Goal: Information Seeking & Learning: Learn about a topic

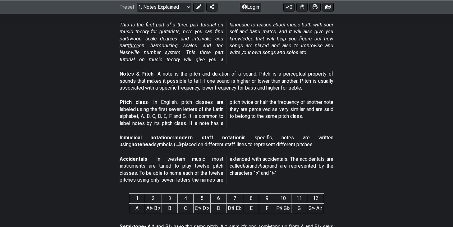
scroll to position [148, 0]
drag, startPoint x: 216, startPoint y: 23, endPoint x: 194, endPoint y: 59, distance: 42.2
click at [194, 61] on em "This is the first part of a three part tutorial on music theory for guitarists,…" at bounding box center [227, 41] width 214 height 41
click at [193, 55] on p "This is the first part of a three part tutorial on music theory for guitarists,…" at bounding box center [227, 42] width 214 height 42
drag, startPoint x: 166, startPoint y: 69, endPoint x: 207, endPoint y: 32, distance: 55.2
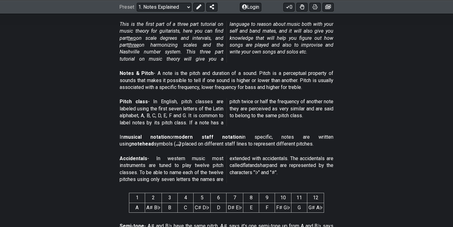
click at [228, 50] on span "This is the first part of a three part tutorial on music theory for guitarists,…" at bounding box center [227, 42] width 214 height 42
click at [253, 68] on div "Notes & Pitch - A note is the pitch and duration of a sound. Pitch is a percept…" at bounding box center [227, 81] width 214 height 28
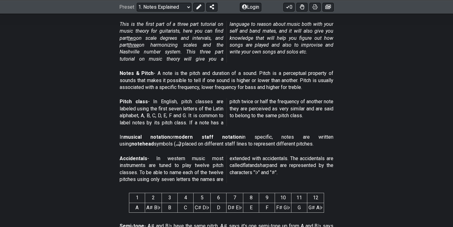
click at [253, 68] on div "Notes & Pitch - A note is the pitch and duration of a sound. Pitch is a percept…" at bounding box center [227, 81] width 214 height 28
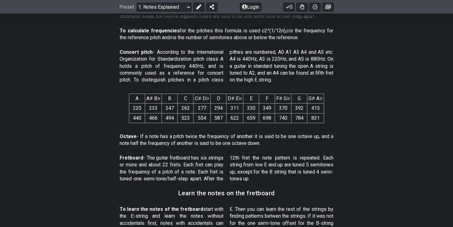
scroll to position [387, 0]
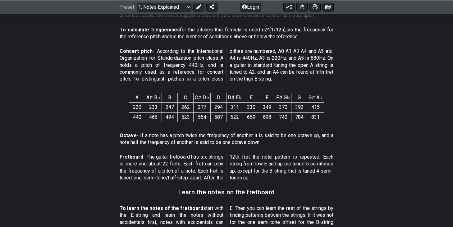
drag, startPoint x: 160, startPoint y: 136, endPoint x: 262, endPoint y: 137, distance: 102.0
click at [262, 137] on p "Octave - If a note has a pitch twice the frequency of another it is said to be …" at bounding box center [227, 139] width 214 height 14
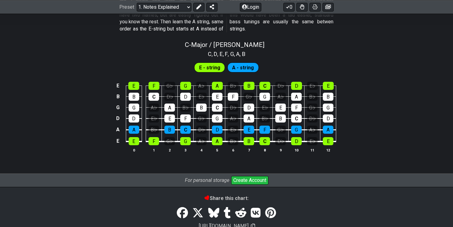
scroll to position [607, 0]
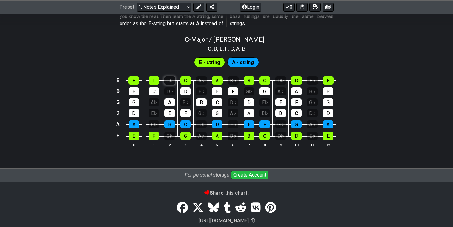
click at [169, 80] on div "G♭" at bounding box center [170, 81] width 11 height 8
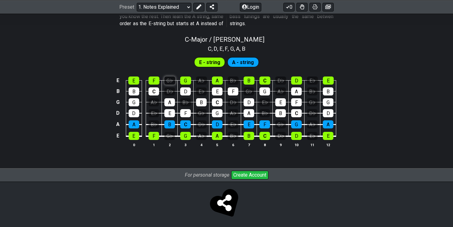
click at [172, 81] on div "G♭" at bounding box center [170, 81] width 11 height 8
click at [171, 79] on div "G♭" at bounding box center [170, 81] width 11 height 8
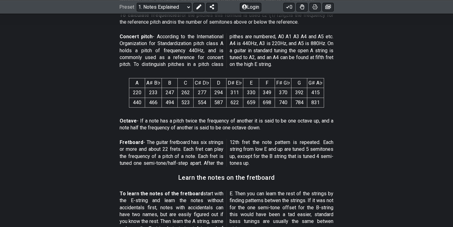
scroll to position [454, 0]
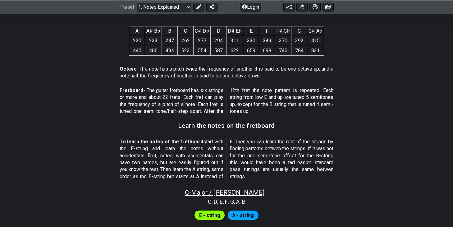
click at [236, 192] on span "C - Major / Ionian" at bounding box center [225, 192] width 80 height 7
select select "C"
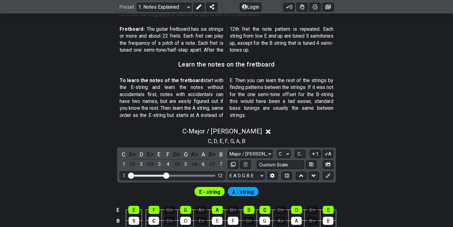
scroll to position [534, 0]
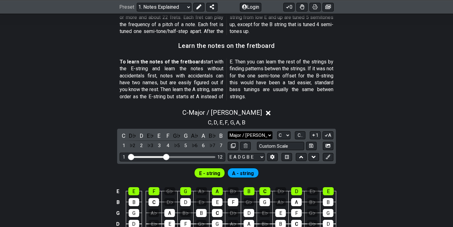
click at [258, 131] on select "Major / Ionian Custom Scale Minor Pentatonic Major Pentatonic Minor Blues Major…" at bounding box center [250, 135] width 45 height 8
click at [331, 103] on div "To learn the notes of the fretboard start with the E-string and learn the notes…" at bounding box center [227, 80] width 214 height 49
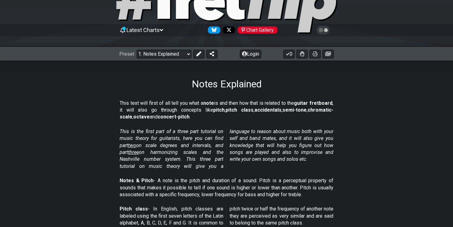
scroll to position [0, 0]
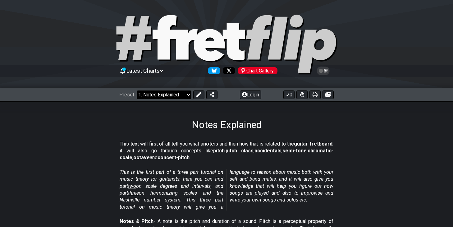
click at [178, 94] on select "Welcome to #fretflip! Initial Preset Custom Preset Minor Pentatonic Major Penta…" at bounding box center [164, 95] width 55 height 9
click at [137, 91] on select "Welcome to #fretflip! Initial Preset Custom Preset Minor Pentatonic Major Penta…" at bounding box center [164, 95] width 55 height 9
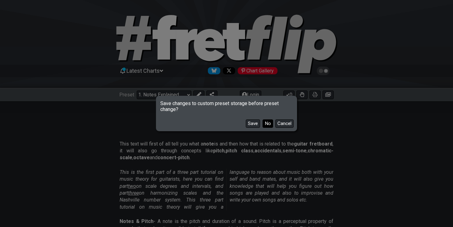
click at [269, 124] on button "No" at bounding box center [268, 123] width 11 height 8
select select "/common-guitar-chords"
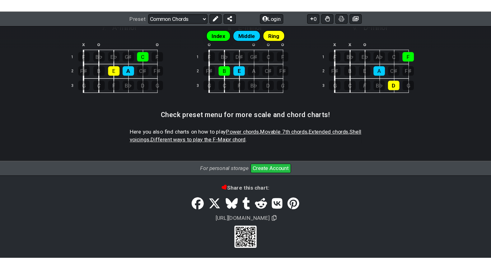
scroll to position [279, 0]
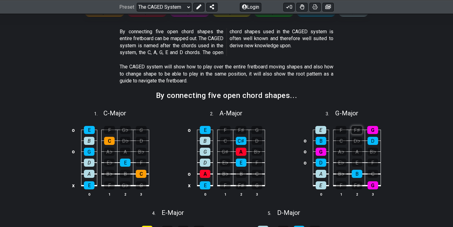
scroll to position [105, 0]
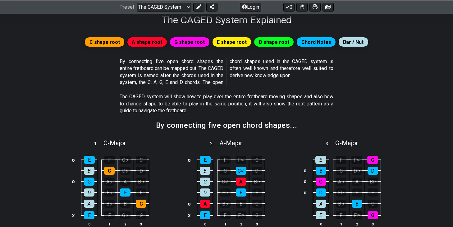
click at [98, 41] on span "C shape root" at bounding box center [105, 42] width 30 height 9
click at [109, 43] on span "C shape root" at bounding box center [105, 42] width 30 height 9
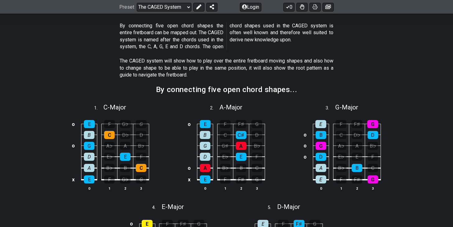
scroll to position [141, 0]
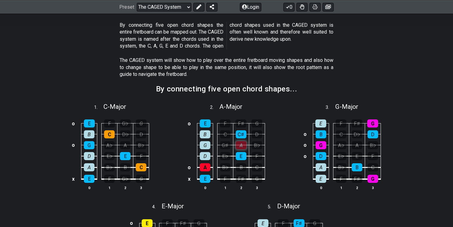
click at [244, 143] on div "A" at bounding box center [241, 145] width 11 height 8
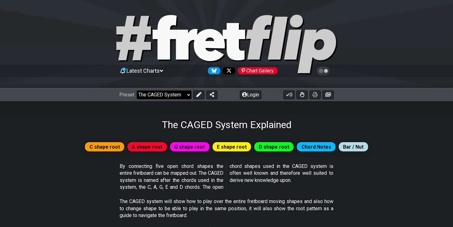
click at [162, 97] on select "Welcome to #fretflip! Initial Preset Custom Preset Minor Pentatonic Major Penta…" at bounding box center [164, 95] width 55 height 9
click at [137, 91] on select "Welcome to #fretflip! Initial Preset Custom Preset Minor Pentatonic Major Penta…" at bounding box center [164, 95] width 55 height 9
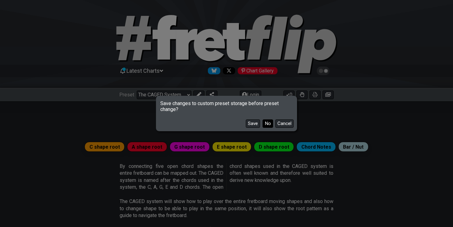
click at [266, 124] on button "No" at bounding box center [268, 123] width 11 height 8
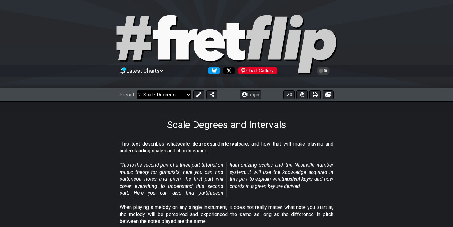
click at [167, 94] on select "Welcome to #fretflip! Initial Preset Custom Preset Minor Pentatonic Major Penta…" at bounding box center [164, 95] width 55 height 9
click at [137, 91] on select "Welcome to #fretflip! Initial Preset Custom Preset Minor Pentatonic Major Penta…" at bounding box center [164, 95] width 55 height 9
select select "/welcome"
select select "C"
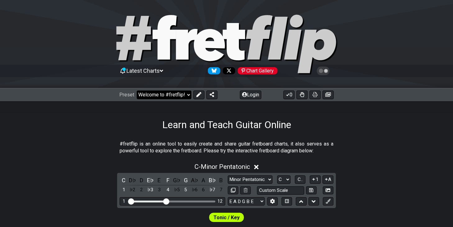
click at [177, 93] on select "Welcome to #fretflip! Initial Preset Custom Preset Minor Pentatonic Major Penta…" at bounding box center [164, 95] width 55 height 9
click at [137, 91] on select "Welcome to #fretflip! Initial Preset Custom Preset Minor Pentatonic Major Penta…" at bounding box center [164, 95] width 55 height 9
click at [177, 93] on select "Welcome to #fretflip! Initial Preset Custom Preset Minor Pentatonic Major Penta…" at bounding box center [164, 95] width 55 height 9
click at [137, 91] on select "Welcome to #fretflip! Initial Preset Custom Preset Minor Pentatonic Major Penta…" at bounding box center [164, 95] width 55 height 9
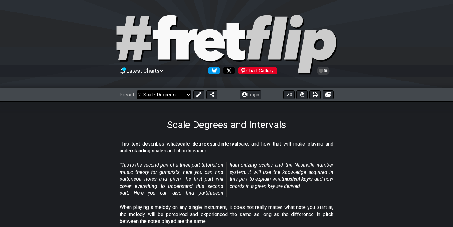
click at [173, 95] on select "Welcome to #fretflip! Initial Preset Custom Preset Minor Pentatonic Major Penta…" at bounding box center [164, 95] width 55 height 9
click at [137, 91] on select "Welcome to #fretflip! Initial Preset Custom Preset Minor Pentatonic Major Penta…" at bounding box center [164, 95] width 55 height 9
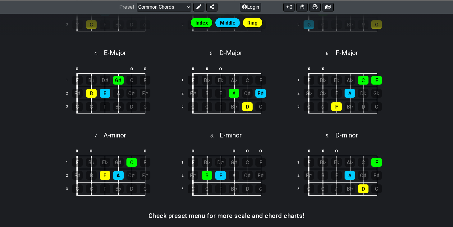
scroll to position [240, 0]
click at [185, 5] on select "Welcome to #fretflip! Initial Preset Custom Preset Minor Pentatonic Major Penta…" at bounding box center [164, 6] width 55 height 9
click at [137, 11] on select "Welcome to #fretflip! Initial Preset Custom Preset Minor Pentatonic Major Penta…" at bounding box center [164, 6] width 55 height 9
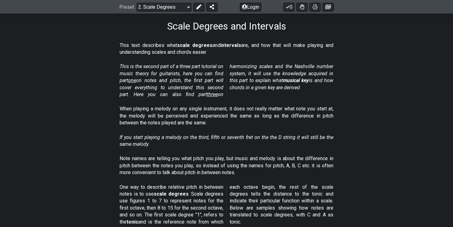
scroll to position [100, 0]
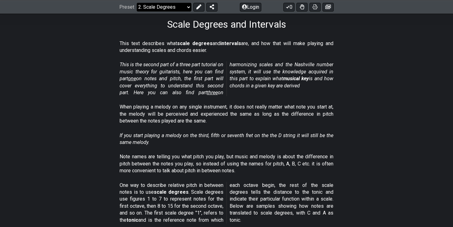
click at [184, 6] on select "Welcome to #fretflip! Initial Preset Custom Preset Minor Pentatonic Major Penta…" at bounding box center [164, 6] width 55 height 9
drag, startPoint x: 232, startPoint y: 50, endPoint x: 220, endPoint y: 34, distance: 20.2
click at [238, 46] on p "This text describes what scale degrees and intervals are, and how that will mak…" at bounding box center [227, 47] width 214 height 14
drag, startPoint x: 253, startPoint y: 50, endPoint x: 253, endPoint y: 41, distance: 9.0
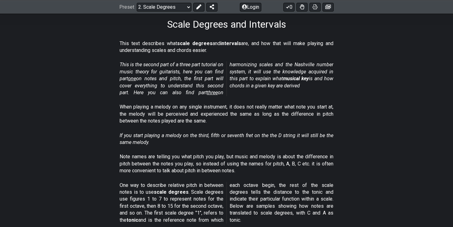
click at [253, 41] on p "This text describes what scale degrees and intervals are, and how that will mak…" at bounding box center [227, 47] width 214 height 14
click at [176, 65] on em "This is the second part of a three part tutorial on music theory for guitarists…" at bounding box center [227, 79] width 214 height 34
click at [253, 68] on em "This is the second part of a three part tutorial on music theory for guitarists…" at bounding box center [227, 79] width 214 height 34
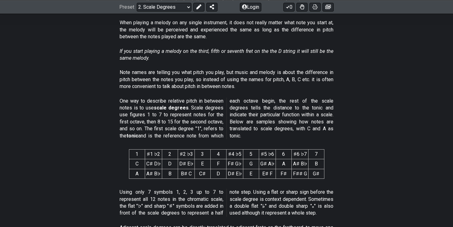
scroll to position [185, 0]
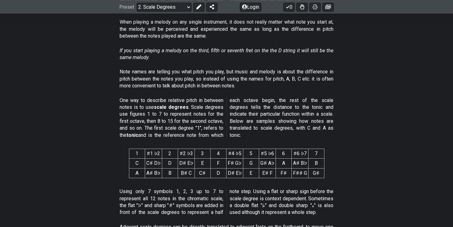
click at [198, 71] on p "Note names are telling you what pitch you play, but music and melody is about t…" at bounding box center [227, 78] width 214 height 21
drag, startPoint x: 205, startPoint y: 69, endPoint x: 219, endPoint y: 85, distance: 21.2
click at [219, 85] on p "Note names are telling you what pitch you play, but music and melody is about t…" at bounding box center [227, 78] width 214 height 21
click at [239, 86] on p "Note names are telling you what pitch you play, but music and melody is about t…" at bounding box center [227, 78] width 214 height 21
drag, startPoint x: 235, startPoint y: 71, endPoint x: 235, endPoint y: 83, distance: 12.4
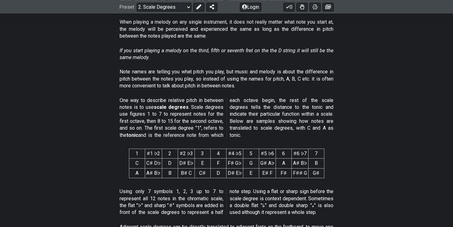
click at [235, 83] on p "Note names are telling you what pitch you play, but music and melody is about t…" at bounding box center [227, 78] width 214 height 21
click at [242, 87] on p "Note names are telling you what pitch you play, but music and melody is about t…" at bounding box center [227, 78] width 214 height 21
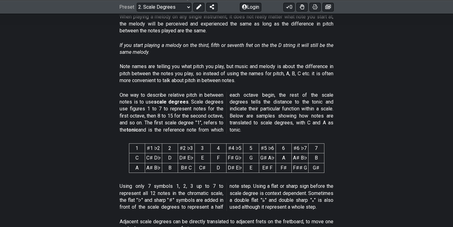
scroll to position [193, 0]
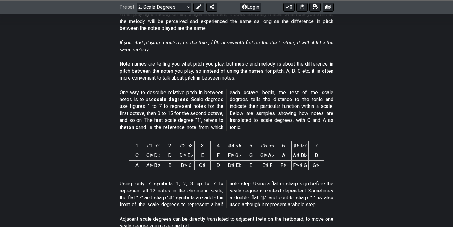
click at [178, 123] on p "One way to describe relative pitch in between notes is to use scale degrees . S…" at bounding box center [227, 110] width 214 height 42
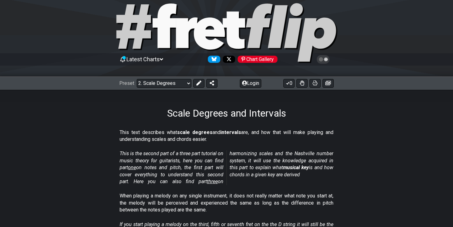
scroll to position [0, 0]
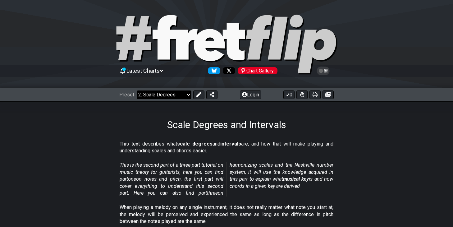
click at [183, 99] on select "Welcome to #fretflip! Initial Preset Custom Preset Minor Pentatonic Major Penta…" at bounding box center [164, 95] width 55 height 9
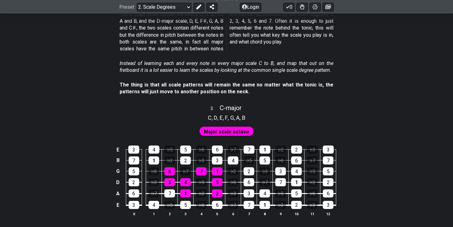
scroll to position [715, 0]
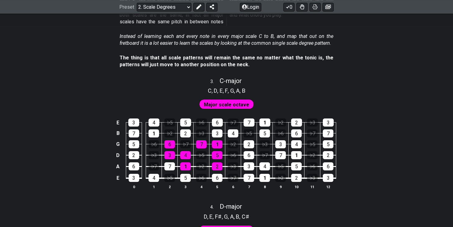
click at [396, 137] on div "E 3 4 ♭5 5 ♭6 6 ♭7 7 1 ♭2 2 ♭3 3 B 7 1 ♭2 2 ♭3 3 4 ♭5 5 ♭6 6 ♭7 7 G 5 ♭6 6 ♭7 7…" at bounding box center [226, 153] width 453 height 87
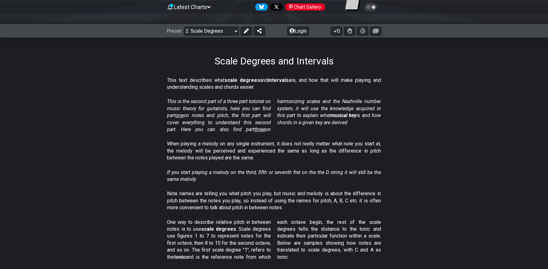
scroll to position [64, 0]
click at [214, 33] on select "Welcome to #fretflip! Initial Preset Custom Preset Minor Pentatonic Major Penta…" at bounding box center [211, 30] width 55 height 9
click at [184, 26] on select "Welcome to #fretflip! Initial Preset Custom Preset Minor Pentatonic Major Penta…" at bounding box center [211, 30] width 55 height 9
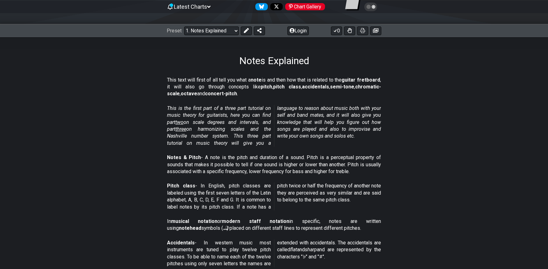
click at [420, 160] on section "Notes & Pitch - A note is the pitch and duration of a sound. Pitch is a percept…" at bounding box center [274, 165] width 548 height 28
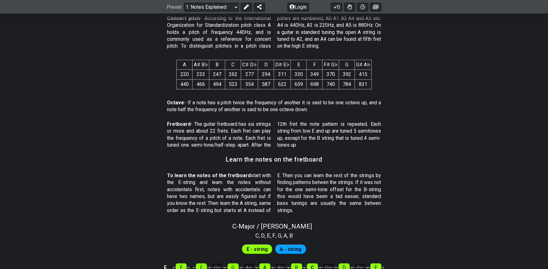
scroll to position [414, 0]
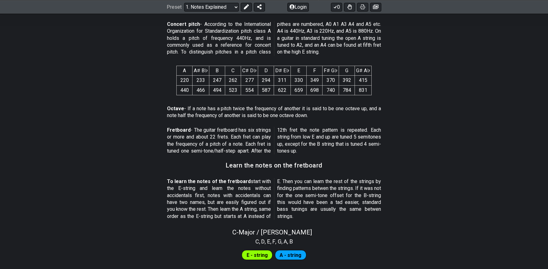
click at [250, 113] on p "Octave - If a note has a pitch twice the frequency of another it is said to be …" at bounding box center [274, 112] width 214 height 14
drag, startPoint x: 264, startPoint y: 107, endPoint x: 263, endPoint y: 122, distance: 15.0
click at [263, 122] on div "Octave - If a note has a pitch twice the frequency of another it is said to be …" at bounding box center [274, 113] width 214 height 21
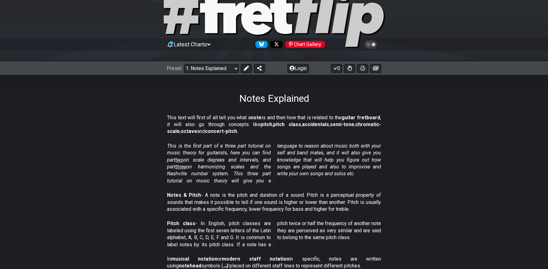
scroll to position [0, 0]
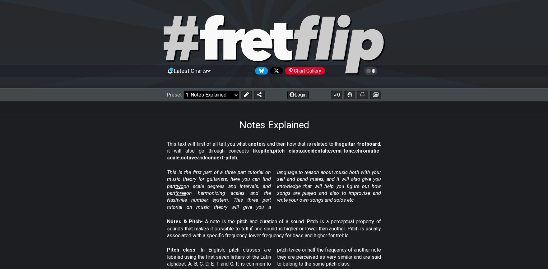
click at [209, 92] on select "Welcome to #fretflip! Initial Preset Custom Preset Minor Pentatonic Major Penta…" at bounding box center [211, 95] width 55 height 9
click at [184, 91] on select "Welcome to #fretflip! Initial Preset Custom Preset Minor Pentatonic Major Penta…" at bounding box center [211, 95] width 55 height 9
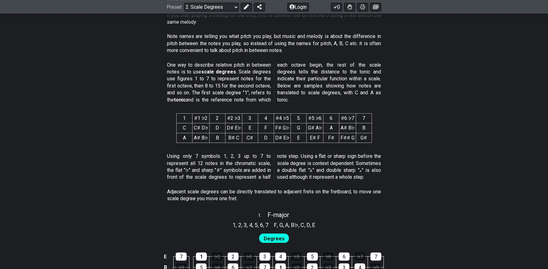
scroll to position [224, 0]
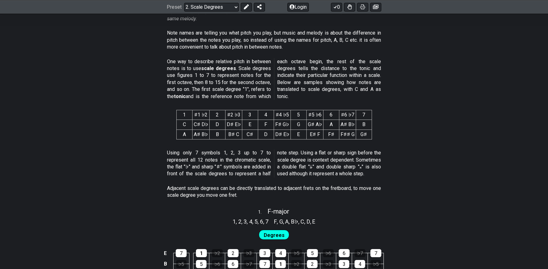
click at [253, 62] on p "One way to describe relative pitch in between notes is to use scale degrees . S…" at bounding box center [274, 79] width 214 height 42
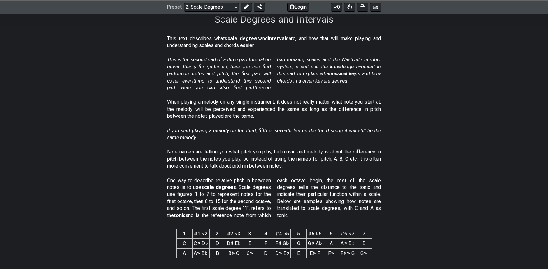
scroll to position [105, 0]
click at [232, 62] on em "This is the second part of a three part tutorial on music theory for guitarists…" at bounding box center [274, 74] width 214 height 34
drag, startPoint x: 222, startPoint y: 61, endPoint x: 340, endPoint y: 60, distance: 117.3
click at [340, 60] on em "This is the second part of a three part tutorial on music theory for guitarists…" at bounding box center [274, 74] width 214 height 34
click at [339, 63] on em "This is the second part of a three part tutorial on music theory for guitarists…" at bounding box center [274, 74] width 214 height 34
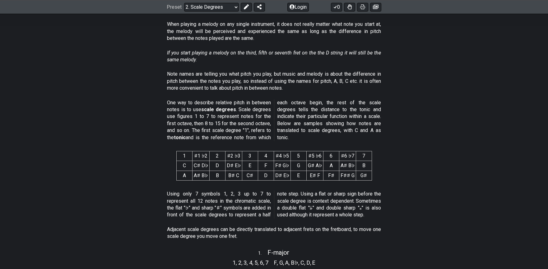
scroll to position [186, 0]
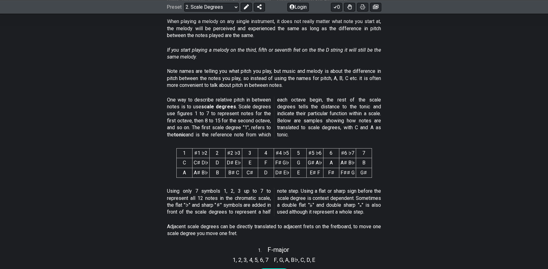
click at [258, 53] on p "If you start playing a melody on the third, fifth or seventh fret on the the D …" at bounding box center [274, 54] width 214 height 14
click at [302, 94] on div "One way to describe relative pitch in between notes is to use scale degrees . S…" at bounding box center [274, 118] width 214 height 49
click at [223, 104] on strong "scale degrees" at bounding box center [218, 107] width 35 height 6
click at [241, 85] on p "Note names are telling you what pitch you play, but music and melody is about t…" at bounding box center [274, 78] width 214 height 21
click at [234, 99] on p "One way to describe relative pitch in between notes is to use scale degrees . S…" at bounding box center [274, 117] width 214 height 42
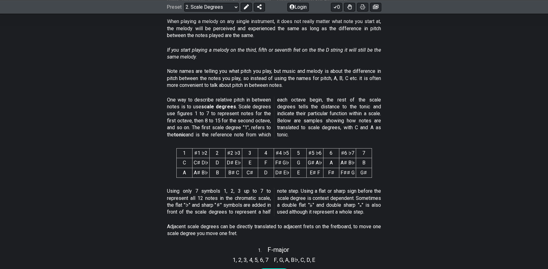
drag, startPoint x: 212, startPoint y: 101, endPoint x: 209, endPoint y: 155, distance: 54.5
drag, startPoint x: 221, startPoint y: 135, endPoint x: 220, endPoint y: 102, distance: 32.7
click at [220, 102] on p "One way to describe relative pitch in between notes is to use scale degrees . S…" at bounding box center [274, 117] width 214 height 42
click at [341, 94] on div "One way to describe relative pitch in between notes is to use scale degrees . S…" at bounding box center [274, 118] width 214 height 49
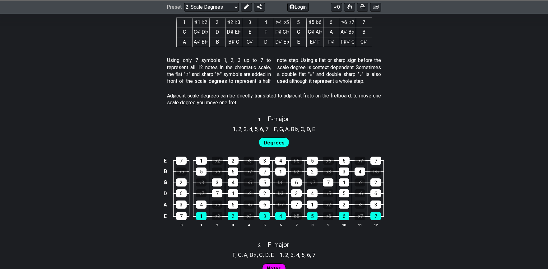
scroll to position [311, 0]
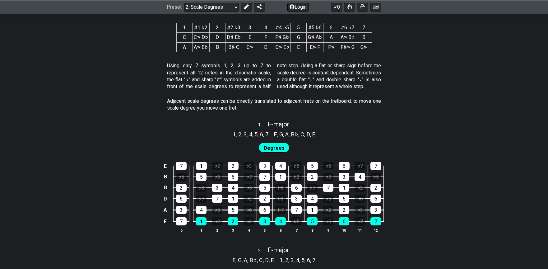
click at [245, 75] on p "Using only 7 symbols 1, 2, 3 up to 7 to represent all 12 notes in the chromatic…" at bounding box center [274, 76] width 214 height 28
drag, startPoint x: 235, startPoint y: 72, endPoint x: 235, endPoint y: 88, distance: 15.9
click at [235, 88] on p "Using only 7 symbols 1, 2, 3 up to 7 to represent all 12 notes in the chromatic…" at bounding box center [274, 76] width 214 height 28
drag, startPoint x: 234, startPoint y: 90, endPoint x: 318, endPoint y: 63, distance: 87.7
click at [314, 63] on p "Using only 7 symbols 1, 2, 3 up to 7 to represent all 12 notes in the chromatic…" at bounding box center [274, 76] width 214 height 28
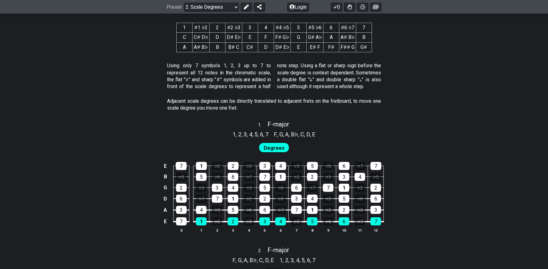
click at [324, 62] on p "Using only 7 symbols 1, 2, 3 up to 7 to represent all 12 notes in the chromatic…" at bounding box center [274, 76] width 214 height 28
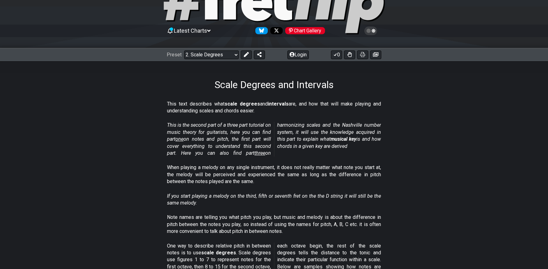
scroll to position [29, 0]
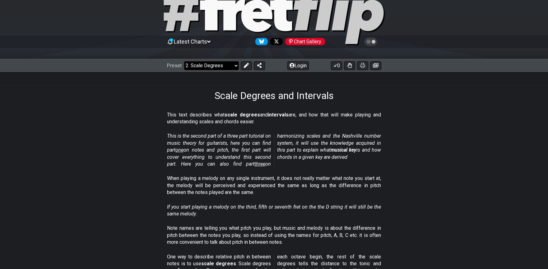
click at [221, 63] on select "Welcome to #fretflip! Initial Preset Custom Preset Minor Pentatonic Major Penta…" at bounding box center [211, 65] width 55 height 9
click at [184, 61] on select "Welcome to #fretflip! Initial Preset Custom Preset Minor Pentatonic Major Penta…" at bounding box center [211, 65] width 55 height 9
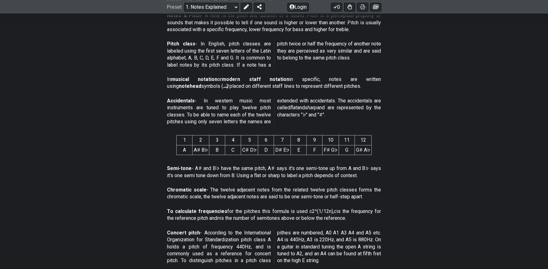
scroll to position [207, 0]
click at [257, 187] on p "Chromatic scale - The twelve adjacent notes from the related twelve pitch class…" at bounding box center [274, 192] width 214 height 14
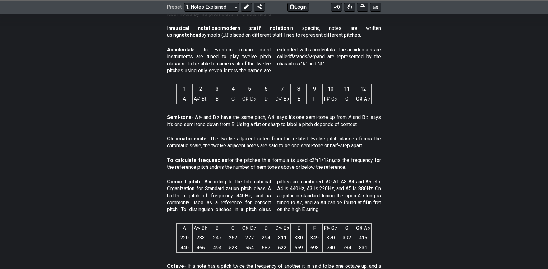
scroll to position [348, 0]
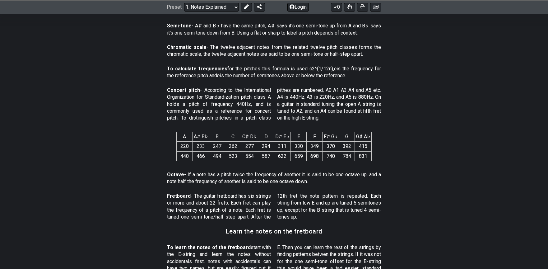
click at [261, 206] on p "Fretboard - The guitar fretboard has six strings or more and about 22 frets. Ea…" at bounding box center [274, 207] width 214 height 28
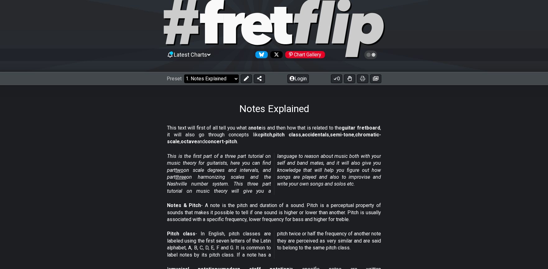
click at [220, 79] on select "Welcome to #fretflip! Initial Preset Custom Preset Minor Pentatonic Major Penta…" at bounding box center [211, 78] width 55 height 9
click at [184, 74] on select "Welcome to #fretflip! Initial Preset Custom Preset Minor Pentatonic Major Penta…" at bounding box center [211, 78] width 55 height 9
select select "/scale-degrees-and-intervals"
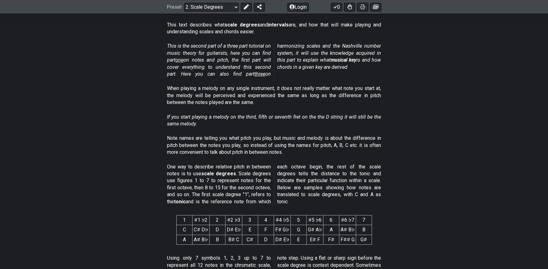
scroll to position [263, 0]
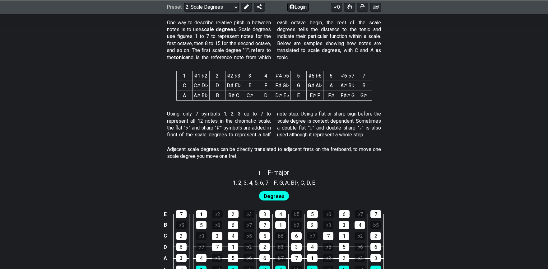
click at [343, 139] on div "Using only 7 symbols 1, 2, 3 up to 7 to represent all 12 notes in the chromatic…" at bounding box center [274, 125] width 214 height 35
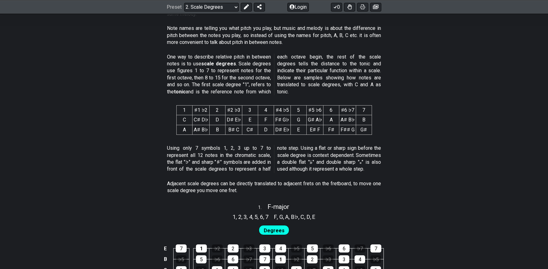
scroll to position [230, 0]
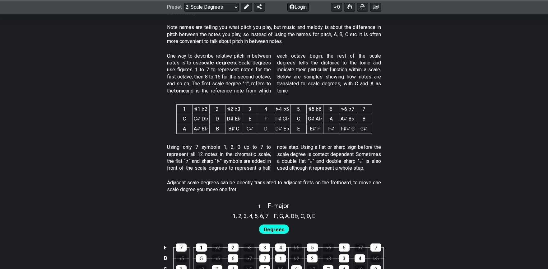
click at [346, 49] on div "Note names are telling you what pitch you play, but music and melody is about t…" at bounding box center [274, 35] width 214 height 28
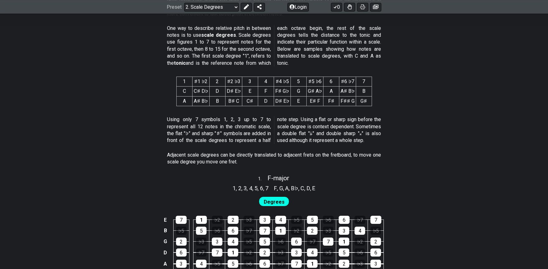
scroll to position [259, 0]
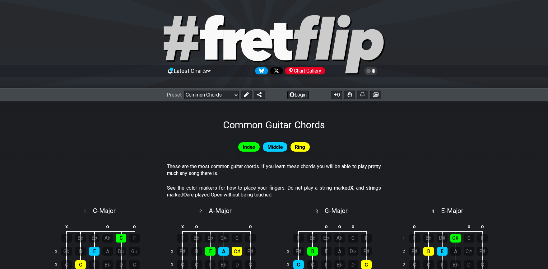
select select "/common-guitar-chords"
